Goal: Find specific page/section: Find specific page/section

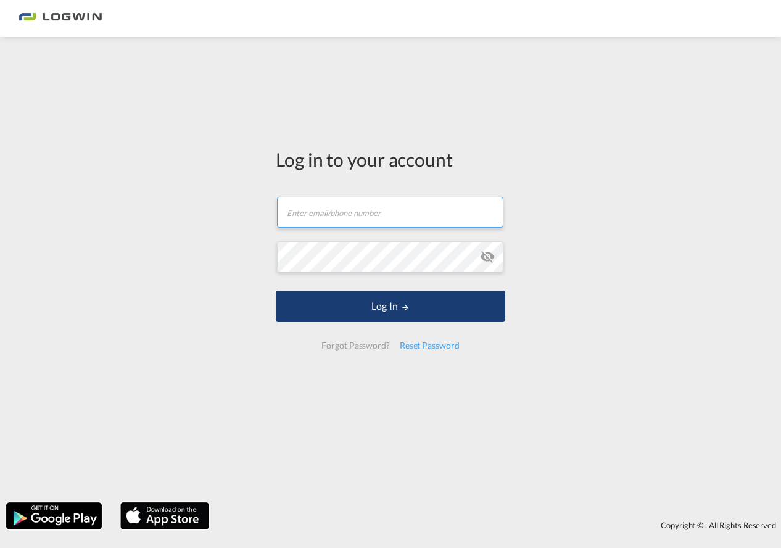
type input "[PERSON_NAME][EMAIL_ADDRESS][PERSON_NAME][DOMAIN_NAME]"
click at [381, 305] on button "Log In" at bounding box center [391, 306] width 230 height 31
